Goal: Task Accomplishment & Management: Use online tool/utility

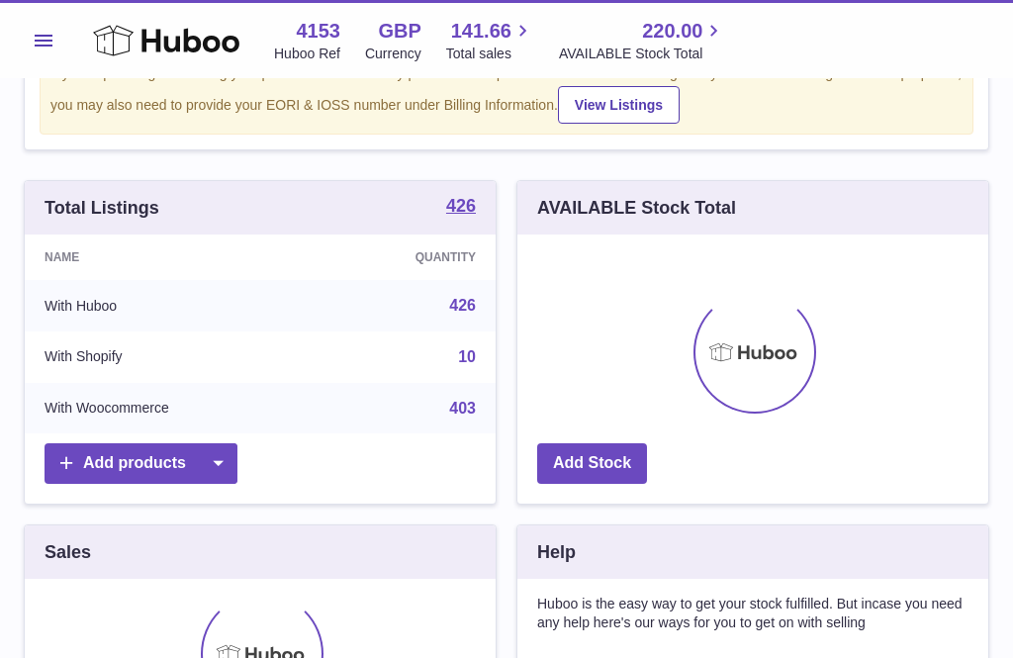
click at [117, 35] on icon at bounding box center [166, 41] width 146 height 40
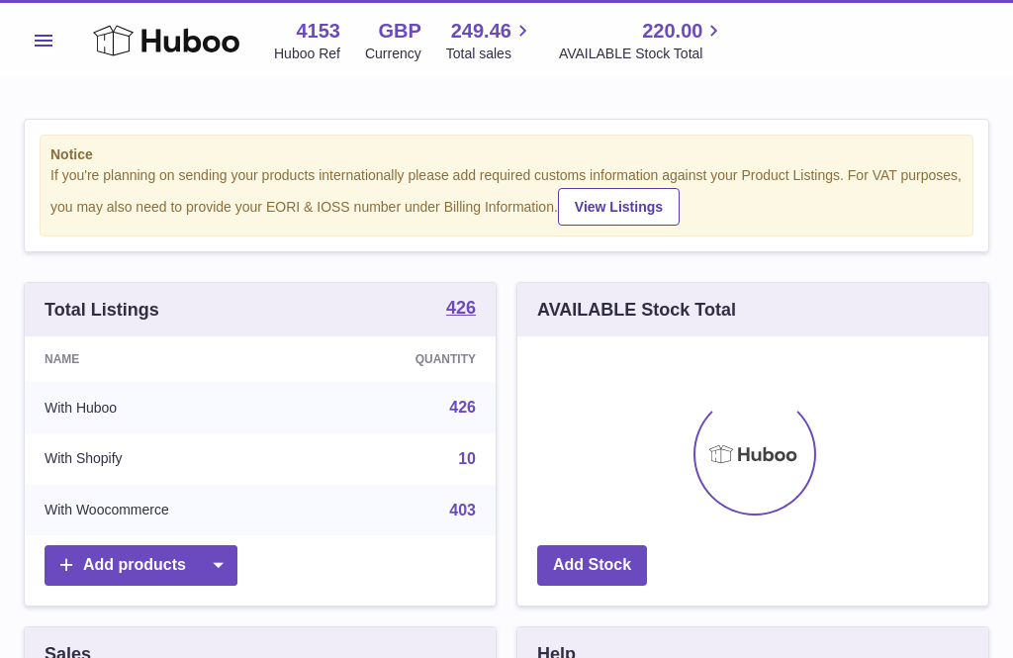
scroll to position [309, 471]
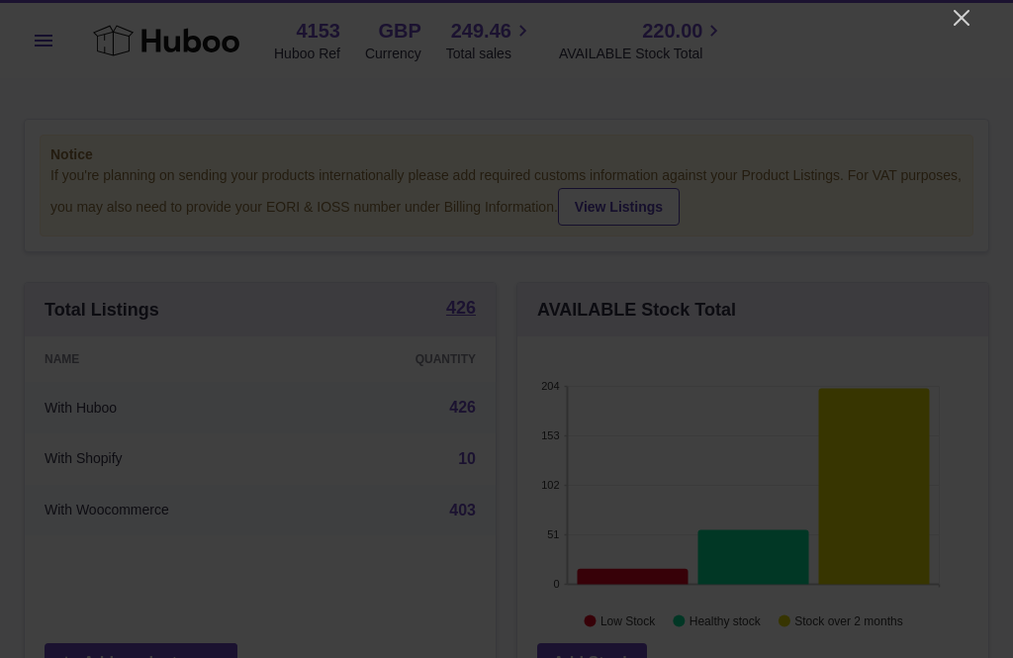
click at [965, 27] on icon "Close" at bounding box center [962, 18] width 24 height 24
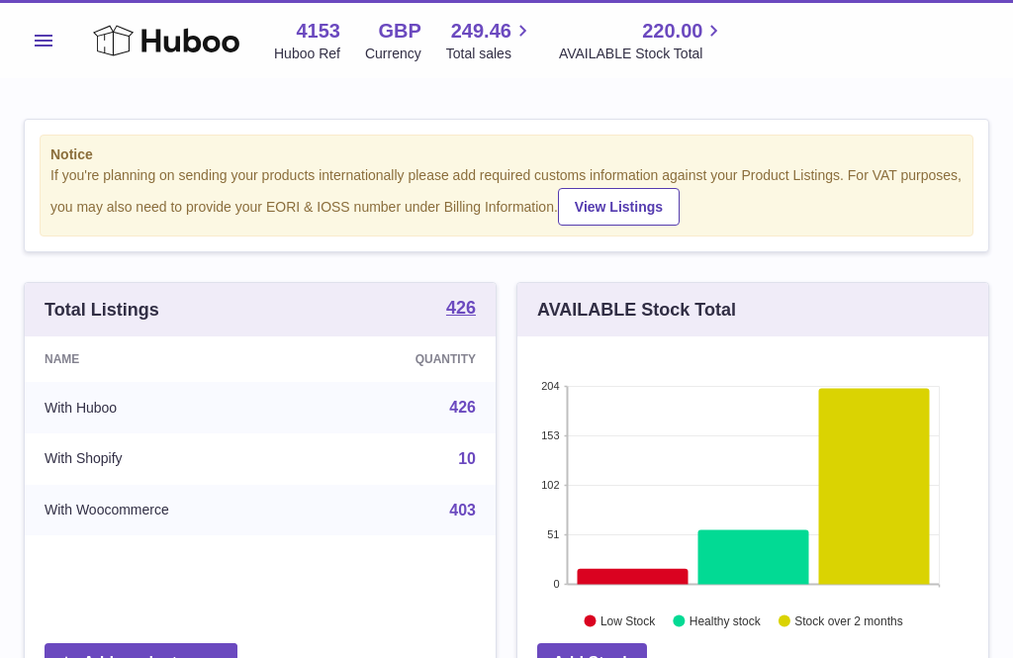
click at [43, 46] on span "Menu" at bounding box center [44, 41] width 18 height 12
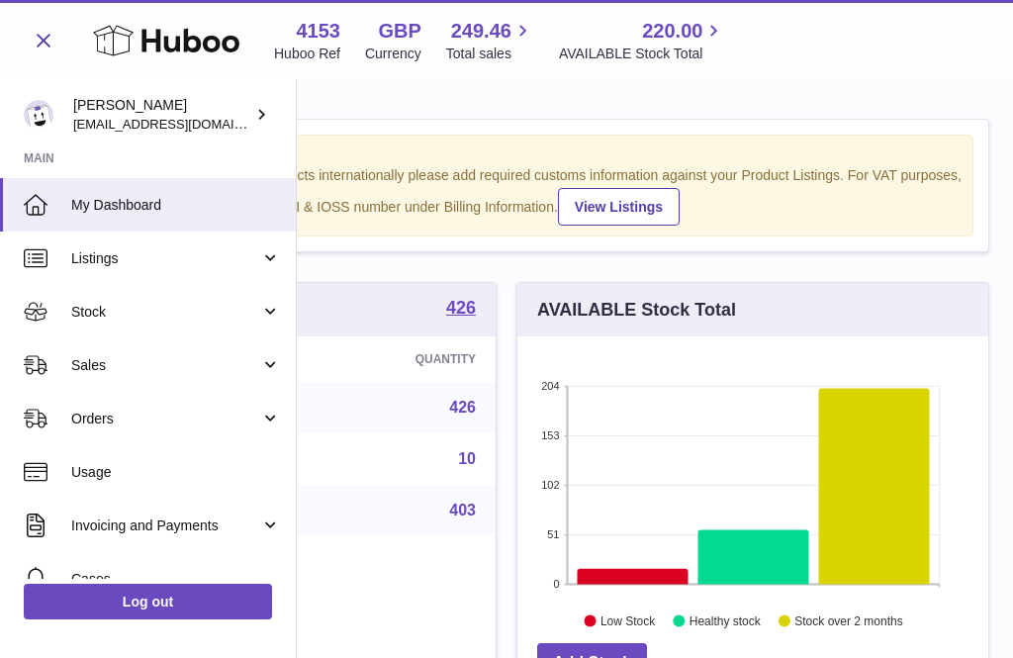
click at [111, 371] on span "Sales" at bounding box center [165, 365] width 189 height 19
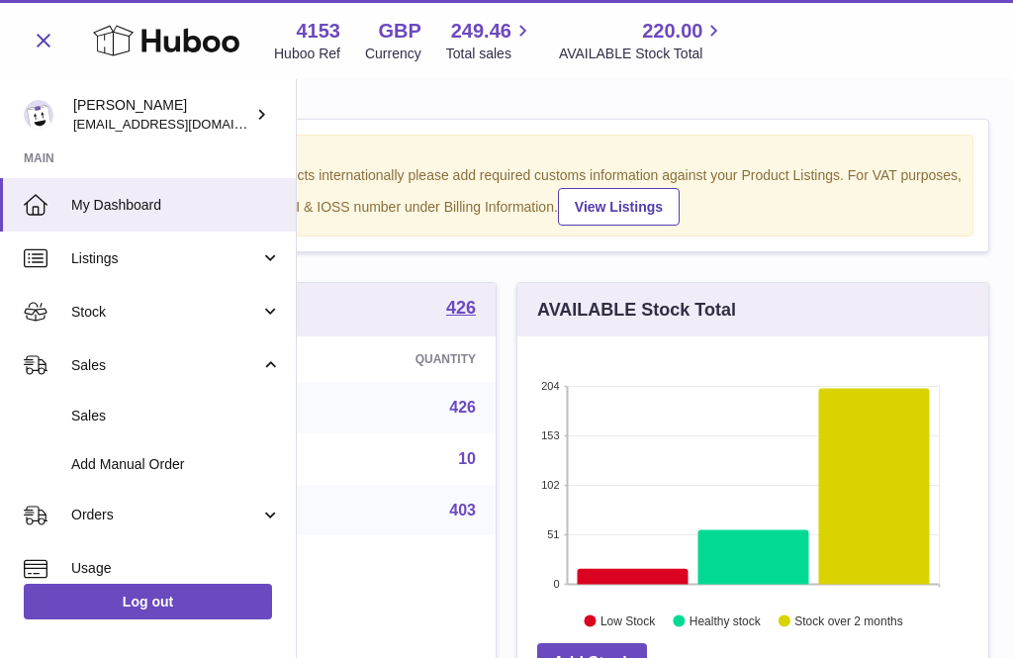
click at [139, 469] on span "Add Manual Order" at bounding box center [176, 464] width 210 height 19
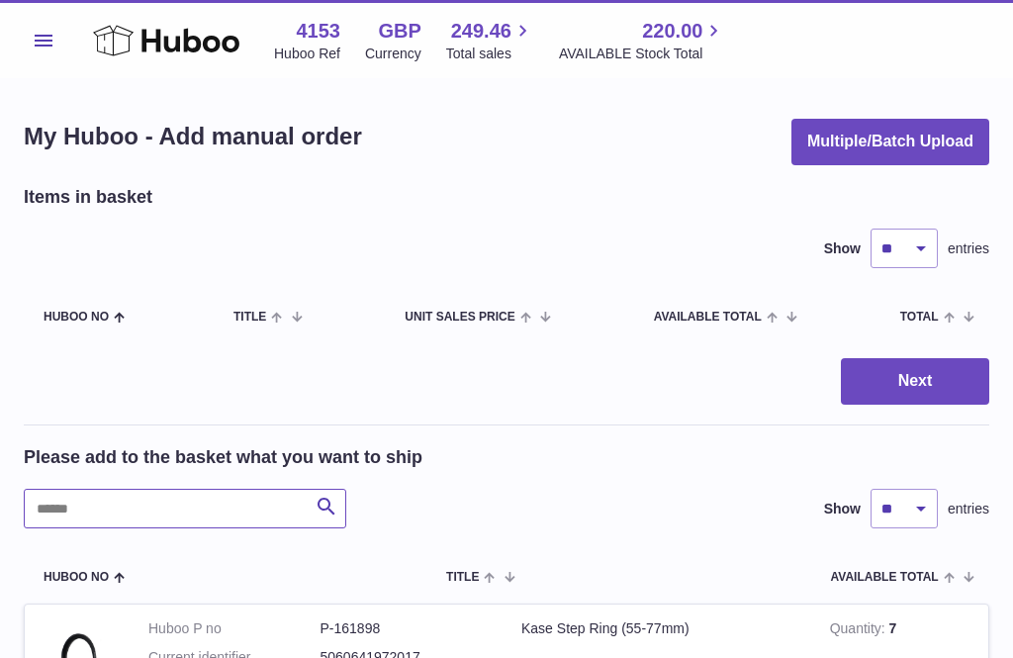
click at [116, 502] on input "text" at bounding box center [185, 509] width 323 height 40
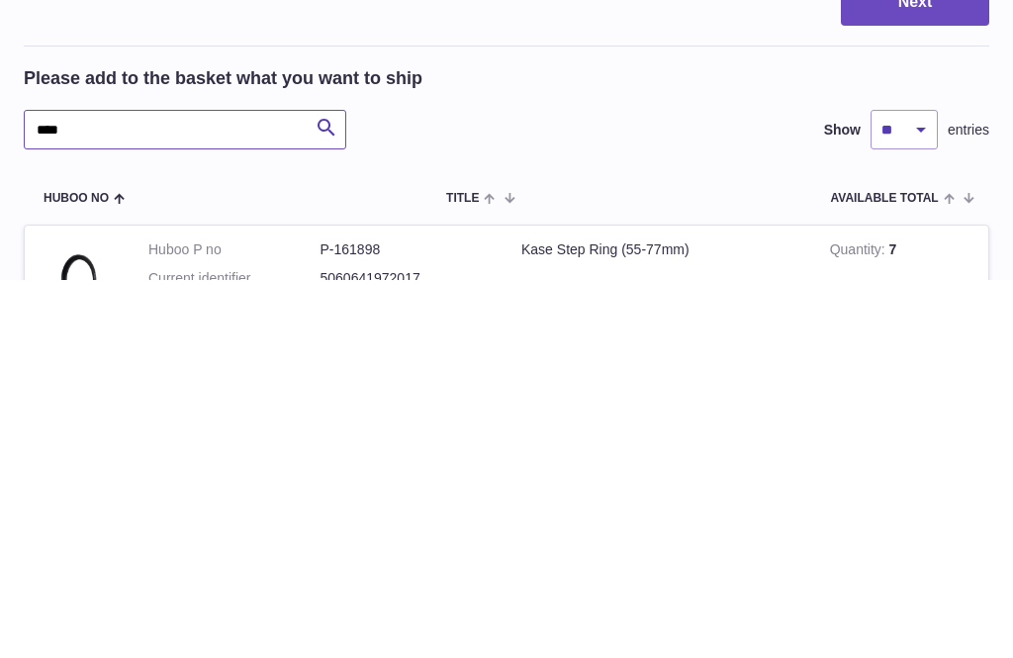
type input "*****"
